Goal: Navigation & Orientation: Find specific page/section

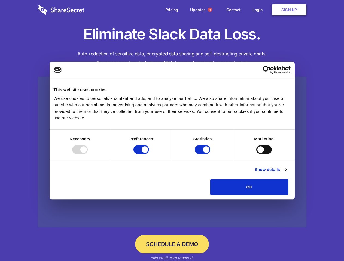
click at [88, 154] on div at bounding box center [80, 149] width 16 height 9
click at [149, 154] on input "Preferences" at bounding box center [141, 149] width 16 height 9
checkbox input "false"
click at [203, 154] on input "Statistics" at bounding box center [203, 149] width 16 height 9
checkbox input "false"
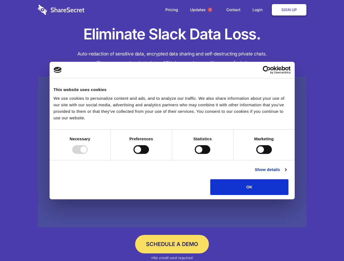
click at [256, 154] on input "Marketing" at bounding box center [264, 149] width 16 height 9
checkbox input "true"
click at [286, 173] on link "Show details" at bounding box center [271, 170] width 32 height 7
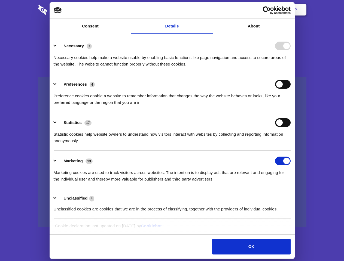
click at [290, 74] on li "Necessary 7 Necessary cookies help make a website usable by enabling basic func…" at bounding box center [172, 55] width 237 height 38
click at [210, 10] on span "1" at bounding box center [210, 10] width 4 height 4
